Goal: Browse casually

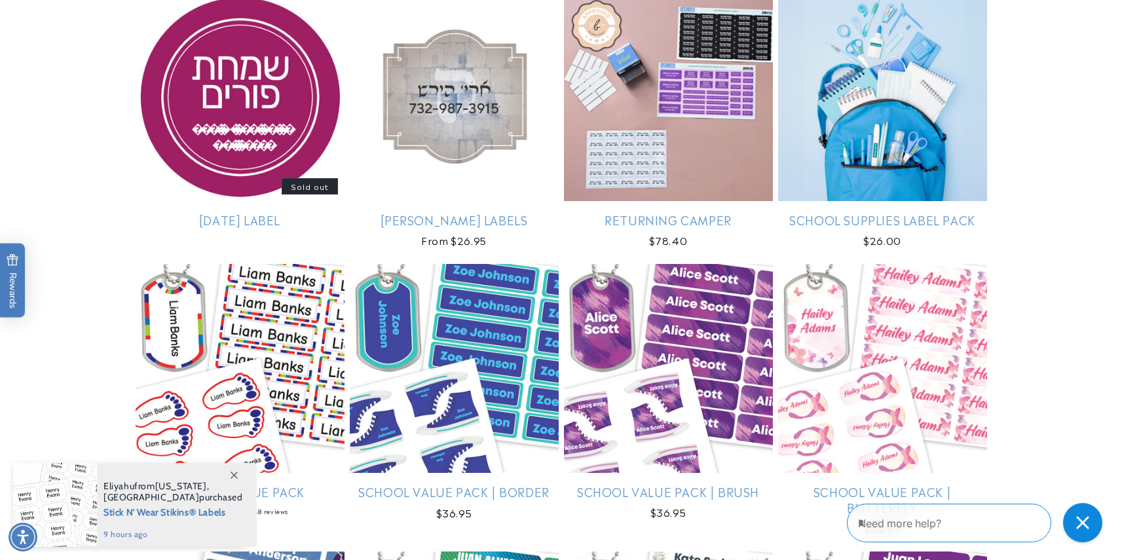
scroll to position [2827, 0]
